Goal: Find specific page/section: Find specific page/section

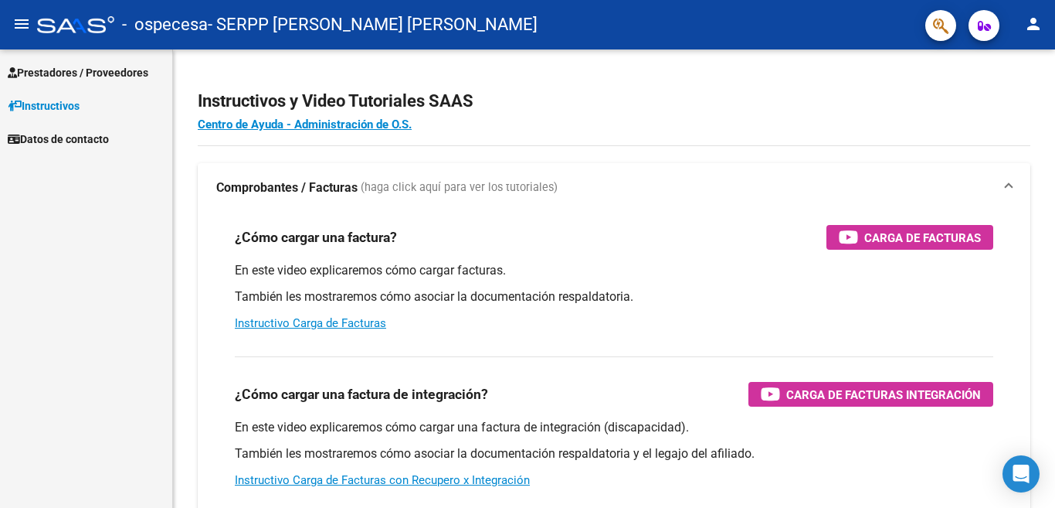
click at [136, 73] on span "Prestadores / Proveedores" at bounding box center [78, 72] width 141 height 17
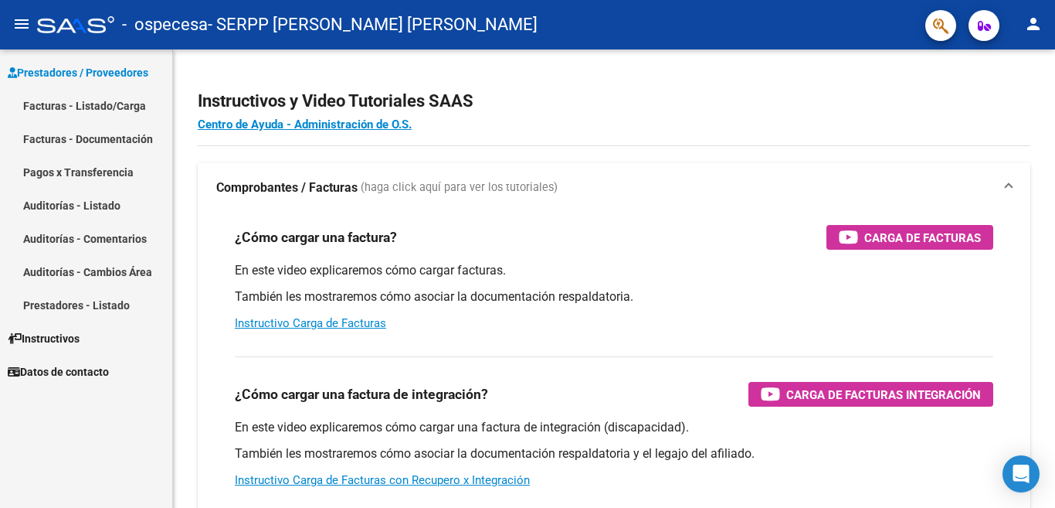
click at [126, 104] on link "Facturas - Listado/Carga" at bounding box center [86, 105] width 172 height 33
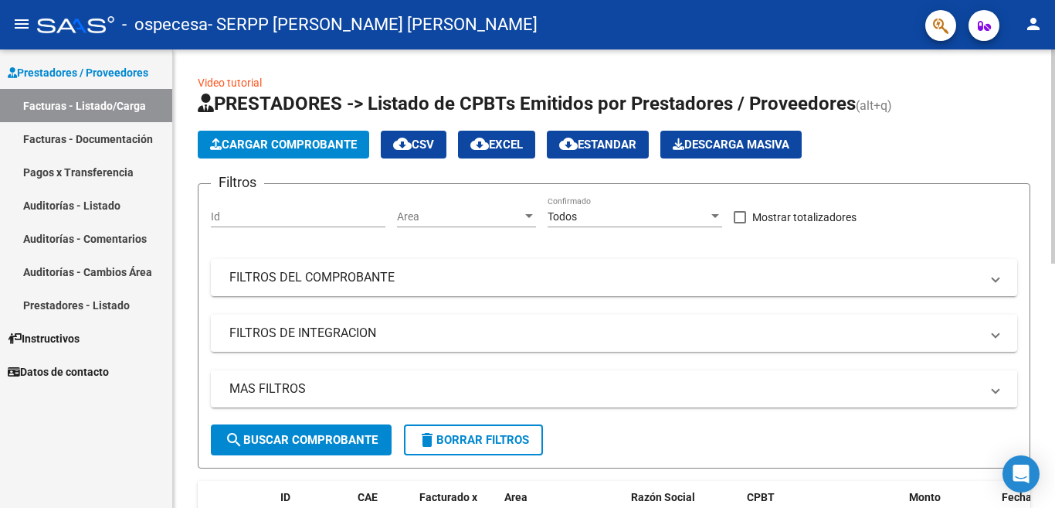
click at [1051, 393] on div at bounding box center [1053, 278] width 4 height 458
click at [1051, 263] on div at bounding box center [1053, 156] width 4 height 214
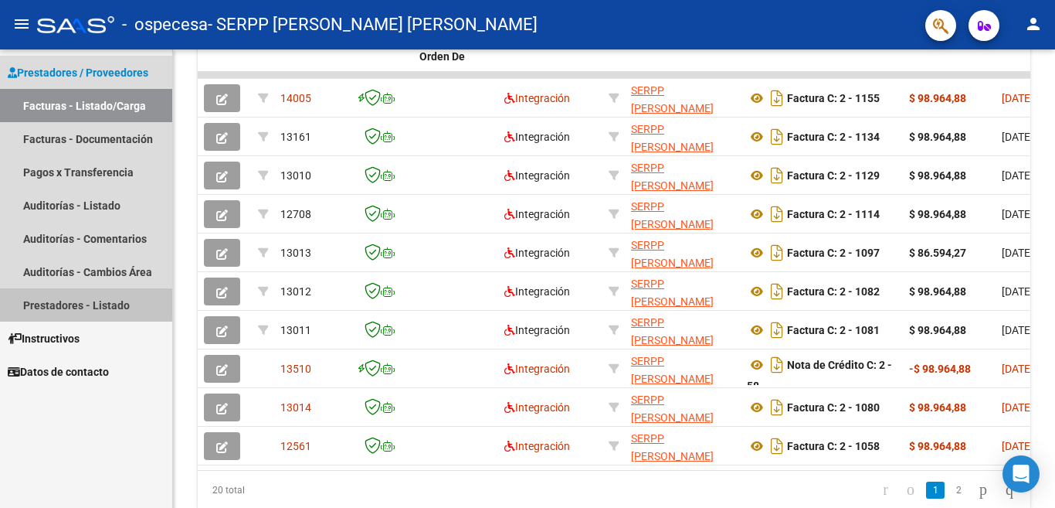
click at [51, 297] on link "Prestadores - Listado" at bounding box center [86, 304] width 172 height 33
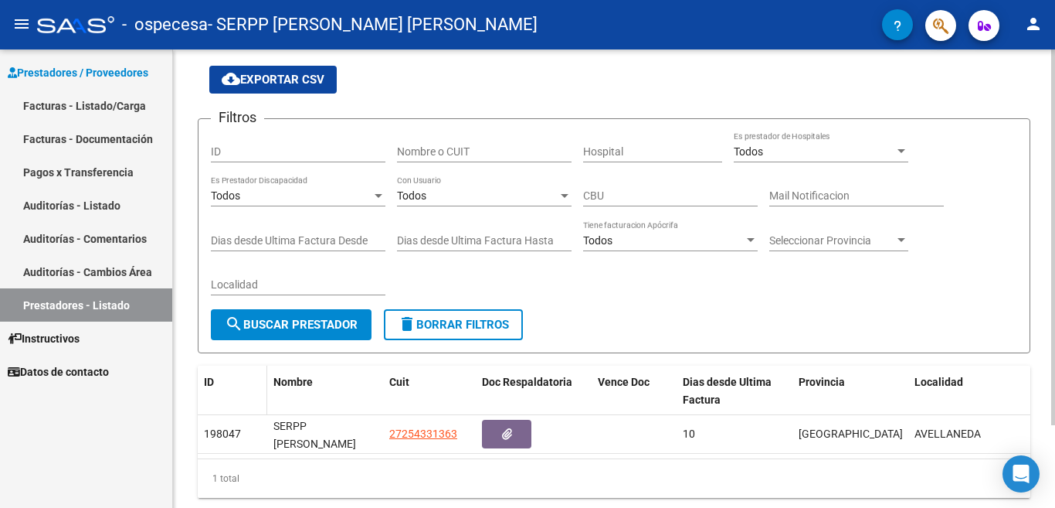
scroll to position [100, 0]
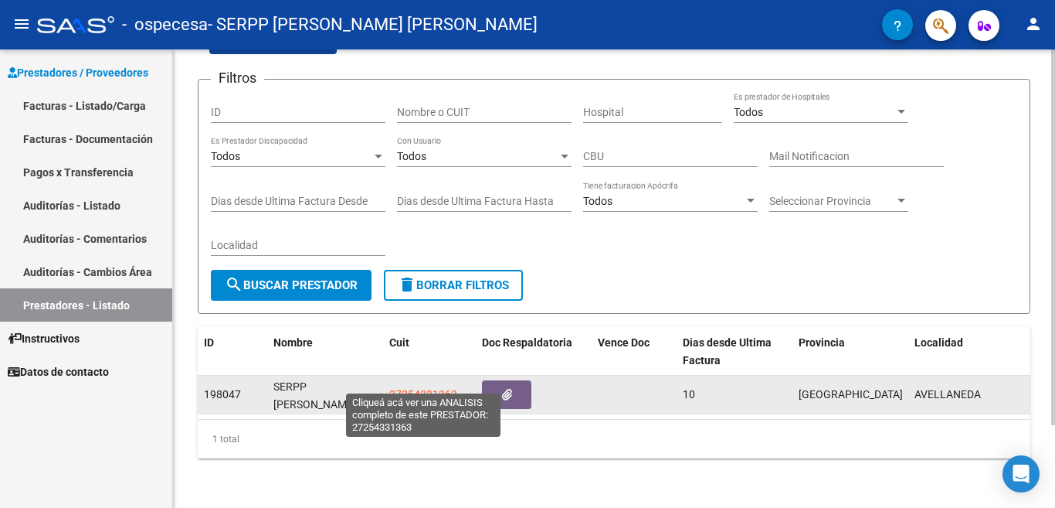
click at [410, 388] on span "27254331363" at bounding box center [423, 394] width 68 height 12
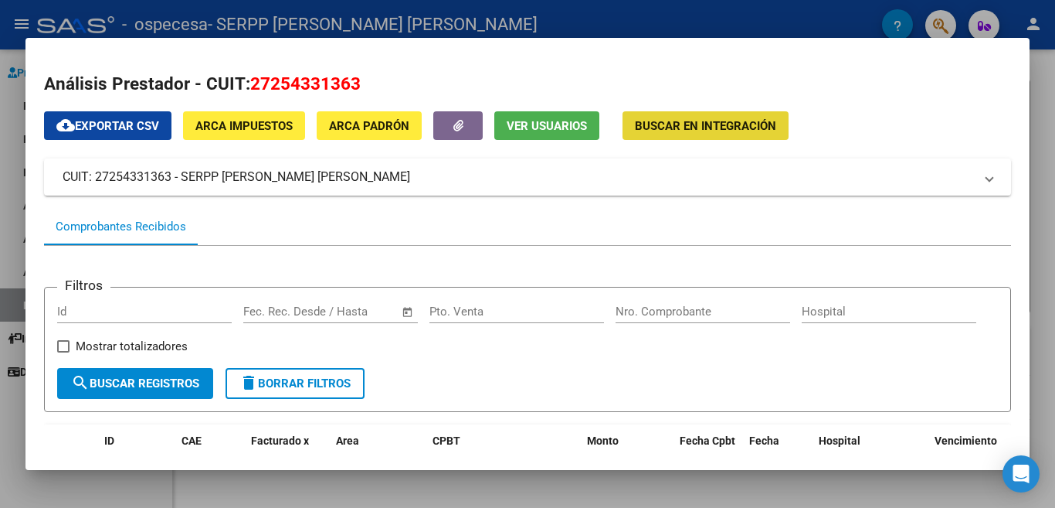
click at [688, 122] on span "Buscar en Integración" at bounding box center [705, 126] width 141 height 14
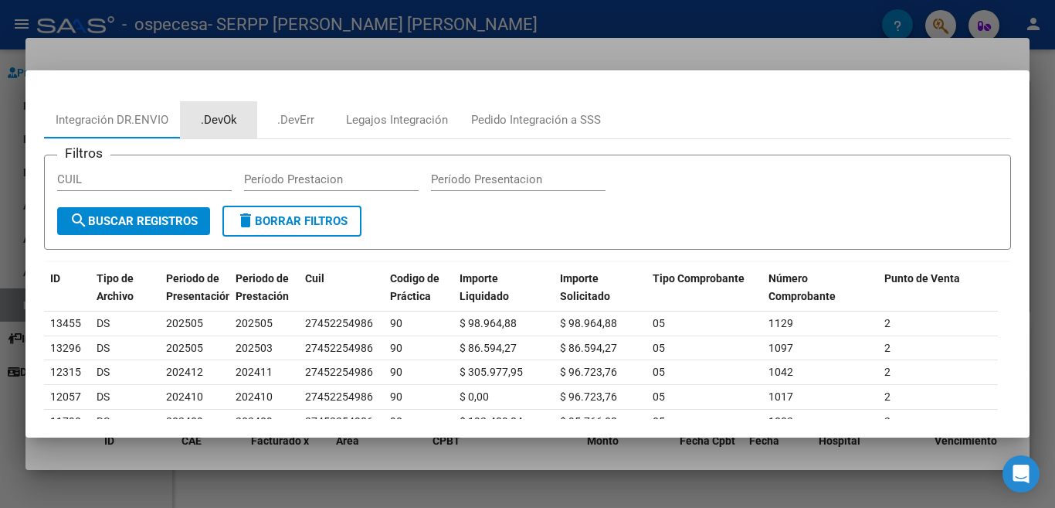
click at [229, 113] on div ".DevOk" at bounding box center [219, 120] width 36 height 18
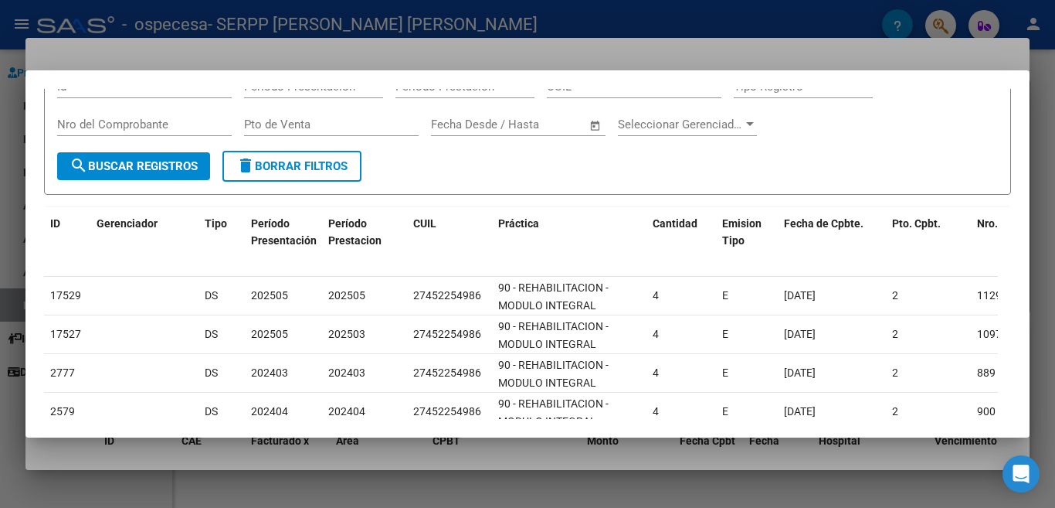
scroll to position [0, 0]
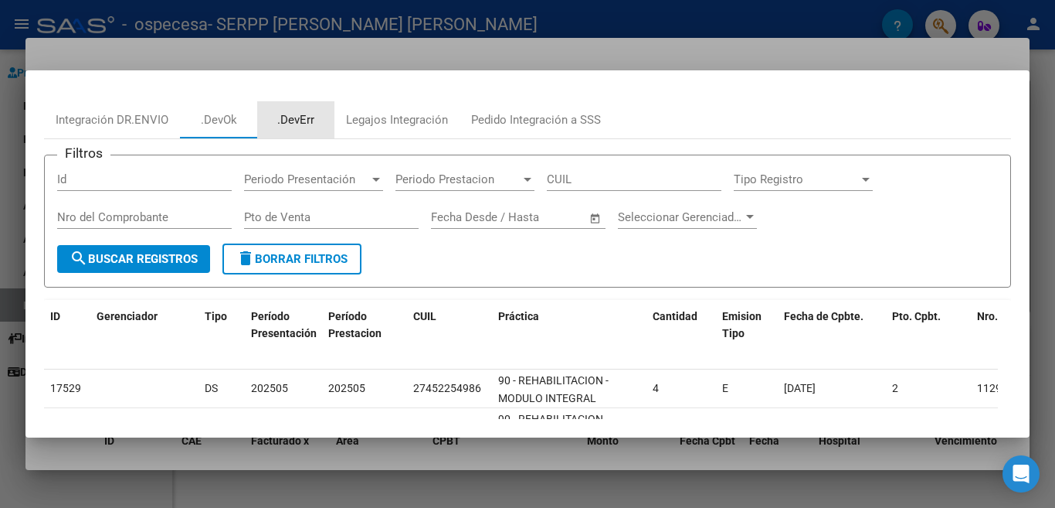
click at [301, 112] on div ".DevErr" at bounding box center [295, 120] width 37 height 18
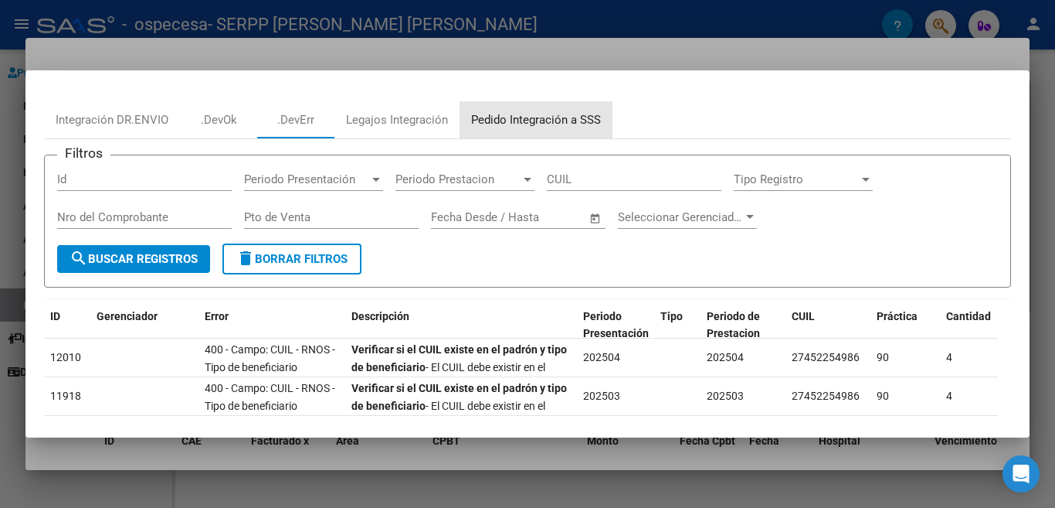
click at [547, 122] on div "Pedido Integración a SSS" at bounding box center [536, 120] width 130 height 18
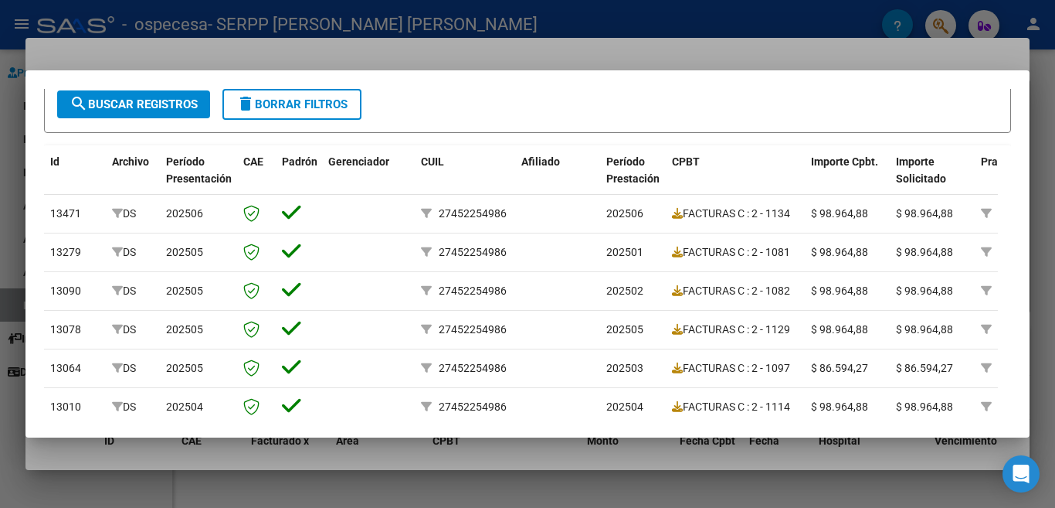
scroll to position [185, 0]
